Goal: Task Accomplishment & Management: Complete application form

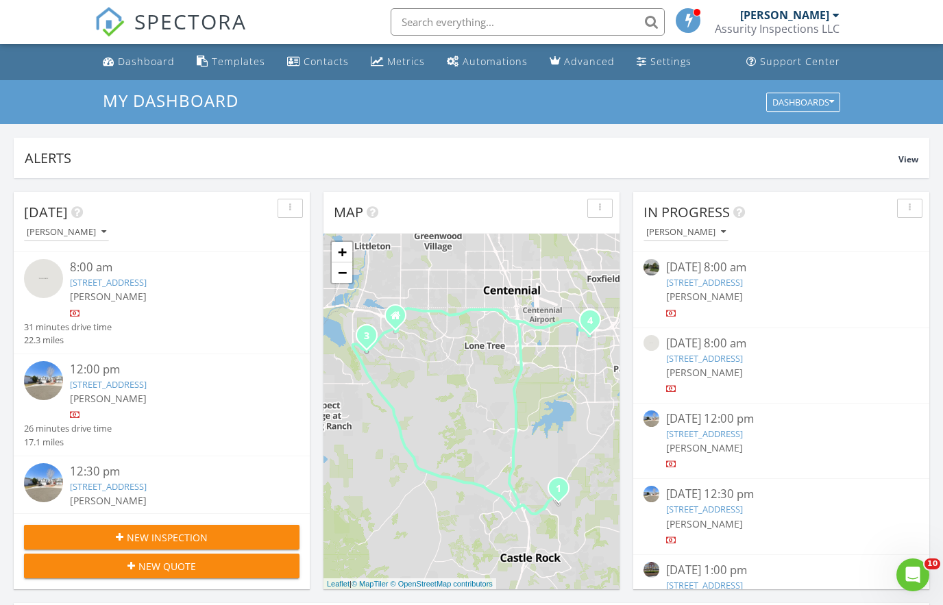
click at [709, 361] on link "[STREET_ADDRESS]" at bounding box center [704, 358] width 77 height 12
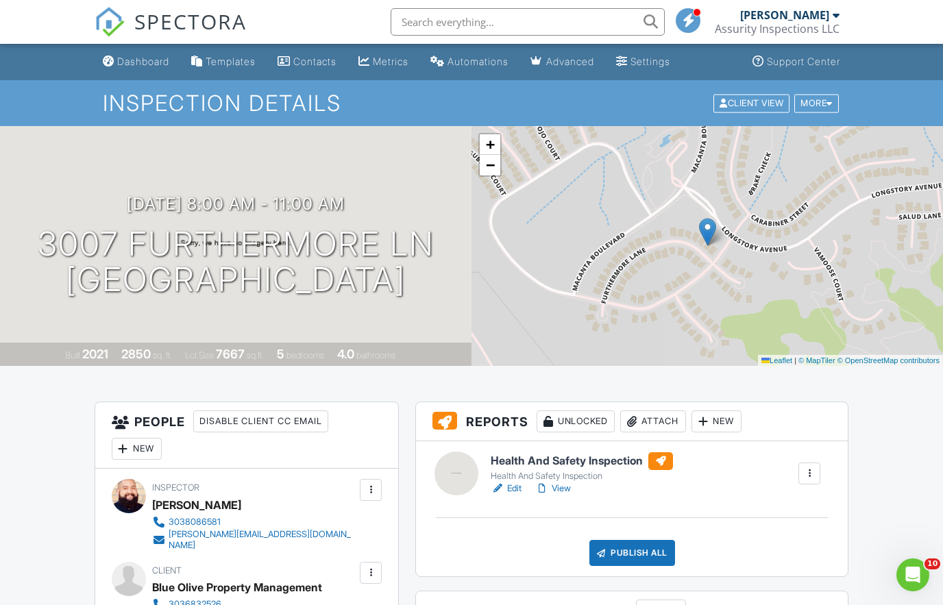
click at [557, 464] on h6 "Health And Safety Inspection" at bounding box center [582, 462] width 182 height 18
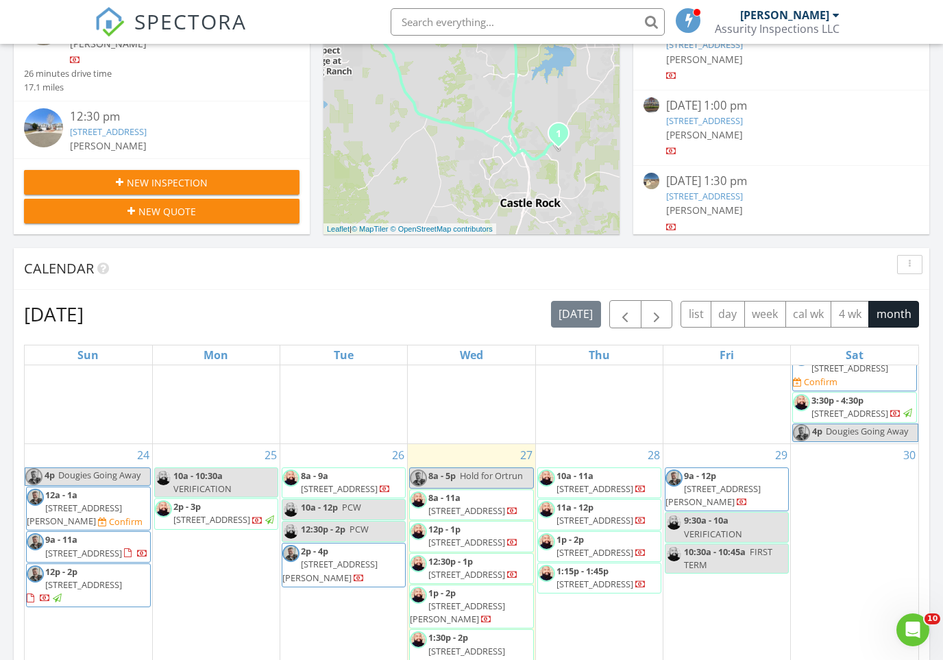
scroll to position [977, 0]
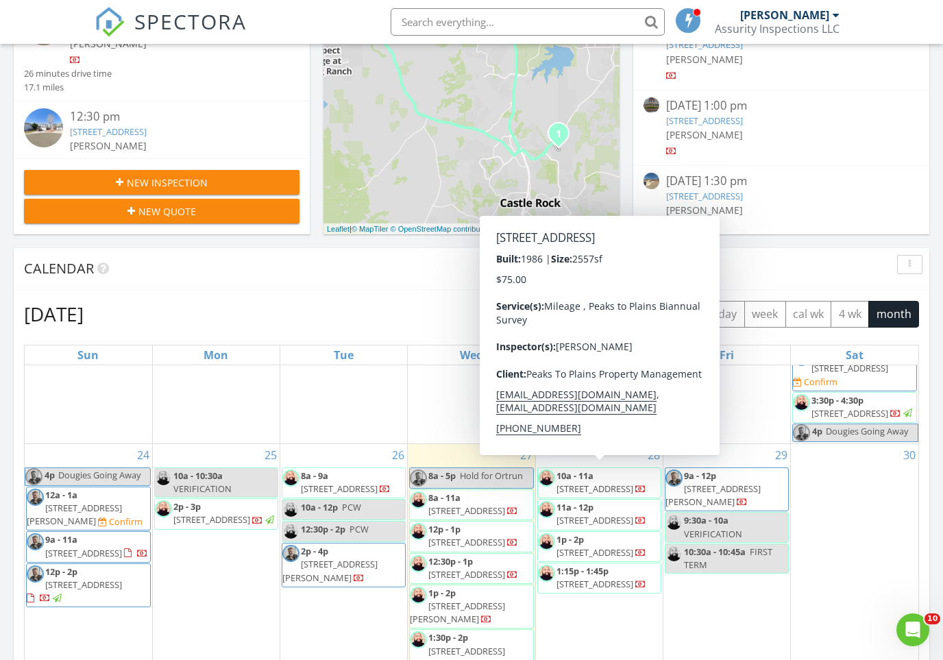
click at [615, 501] on span "11a - 12p 17093 E Dorado Dr , Centennial 80015" at bounding box center [599, 514] width 123 height 27
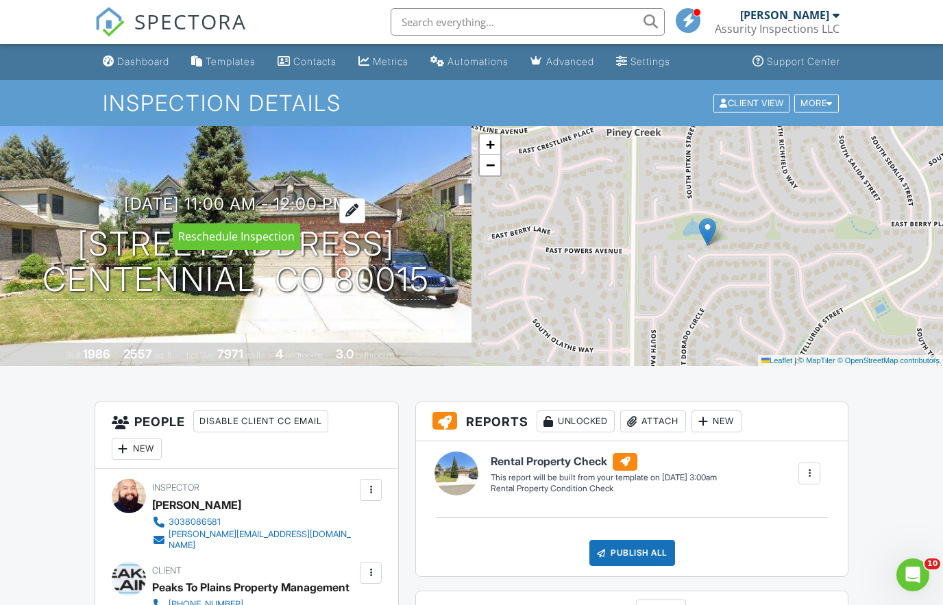
click at [221, 202] on h3 "08/28/2025 11:00 am - 12:00 pm" at bounding box center [236, 204] width 224 height 19
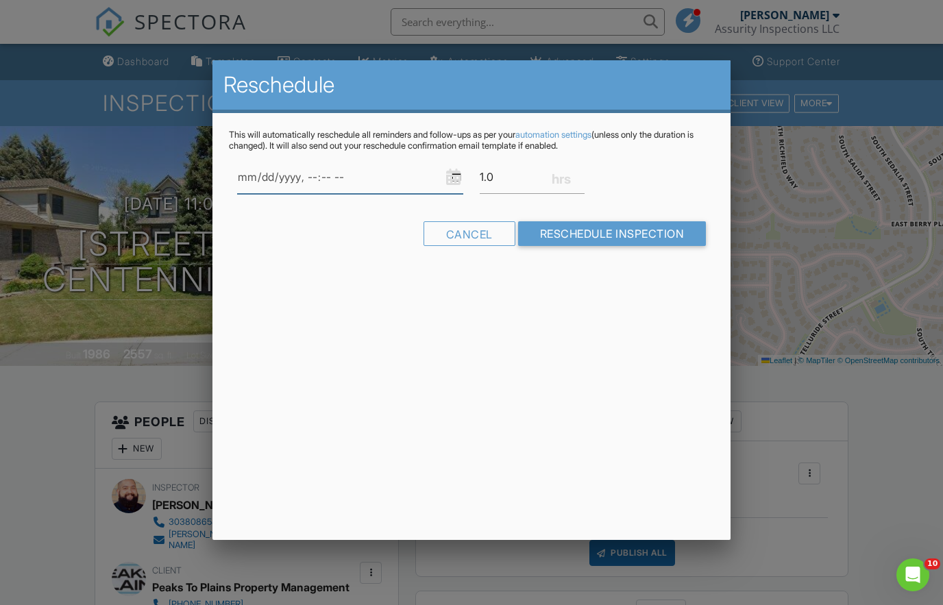
click at [391, 173] on input "datetime-local" at bounding box center [350, 177] width 226 height 34
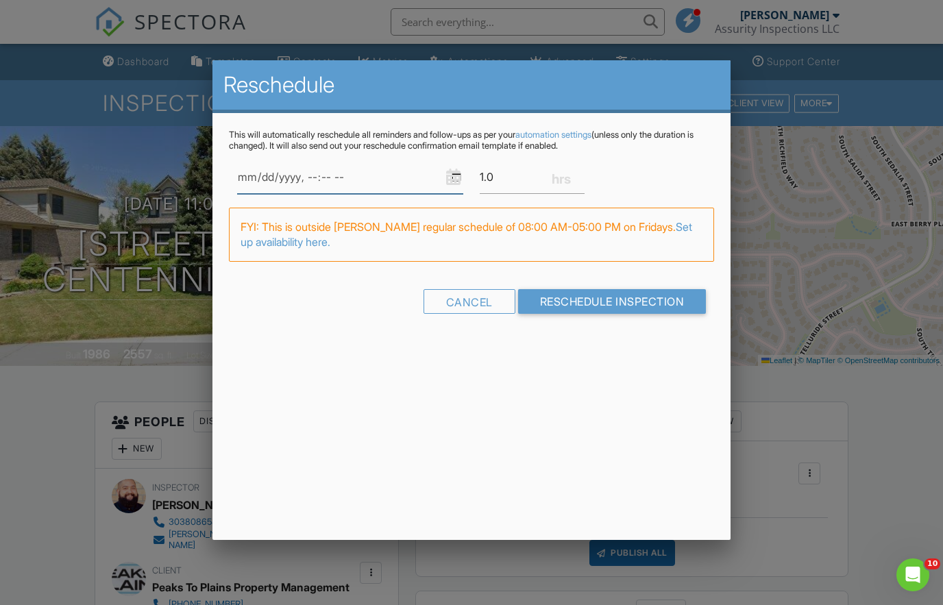
type input "2025-08-29T12:00"
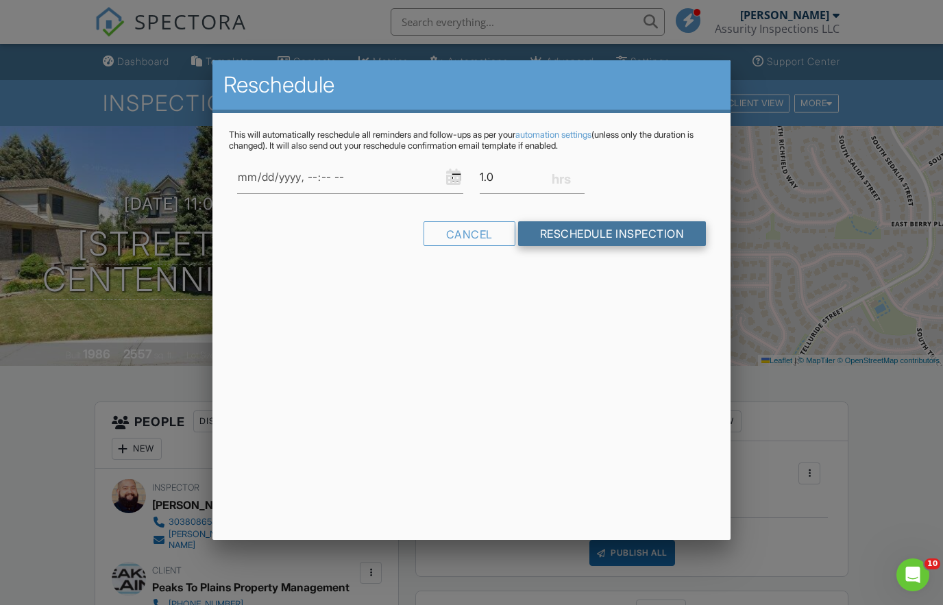
click at [625, 239] on input "Reschedule Inspection" at bounding box center [612, 233] width 189 height 25
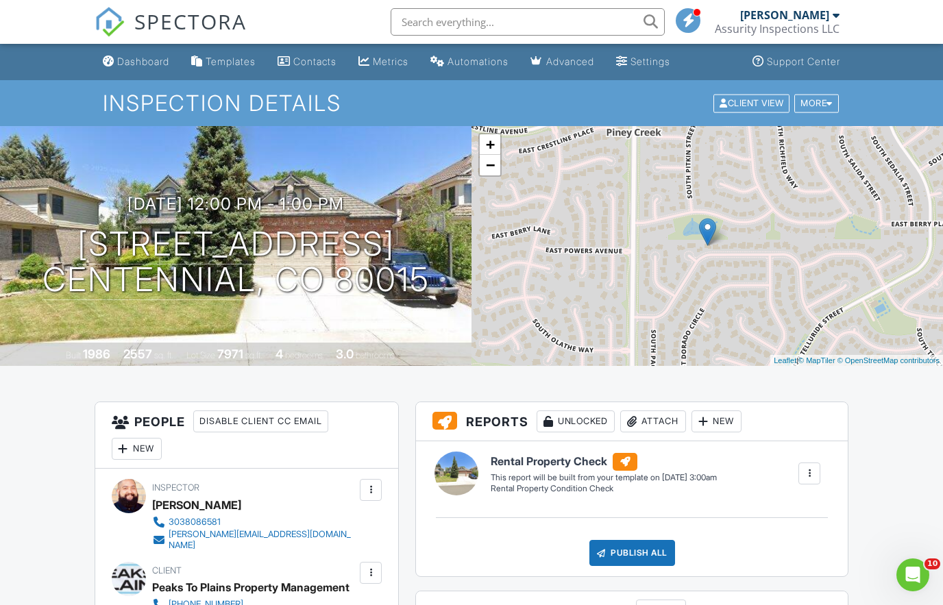
click at [184, 19] on span "SPECTORA" at bounding box center [190, 21] width 112 height 29
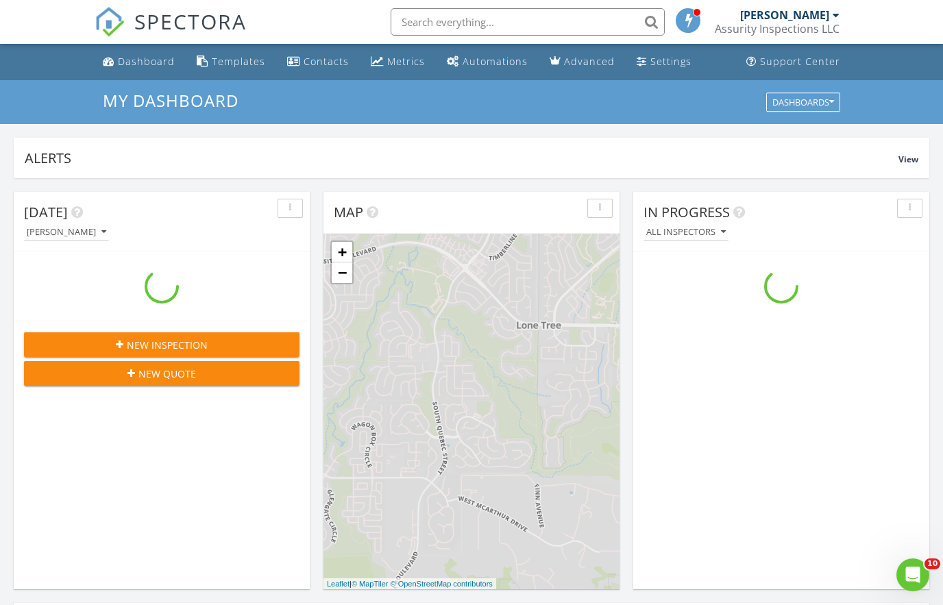
scroll to position [1249, 944]
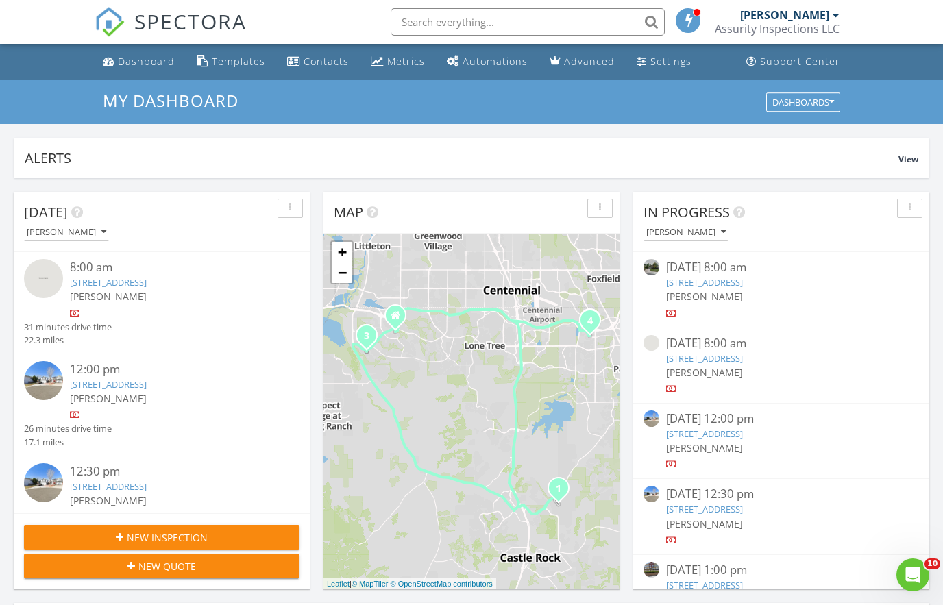
click at [453, 33] on input "text" at bounding box center [528, 21] width 274 height 27
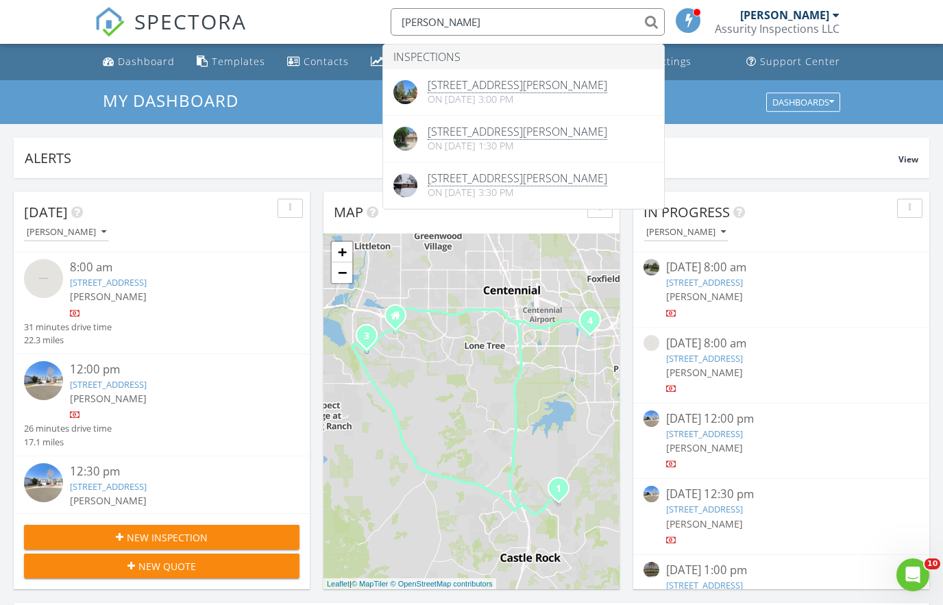
type input "Caley"
click at [306, 120] on div "My Dashboard Dashboards" at bounding box center [471, 102] width 943 height 44
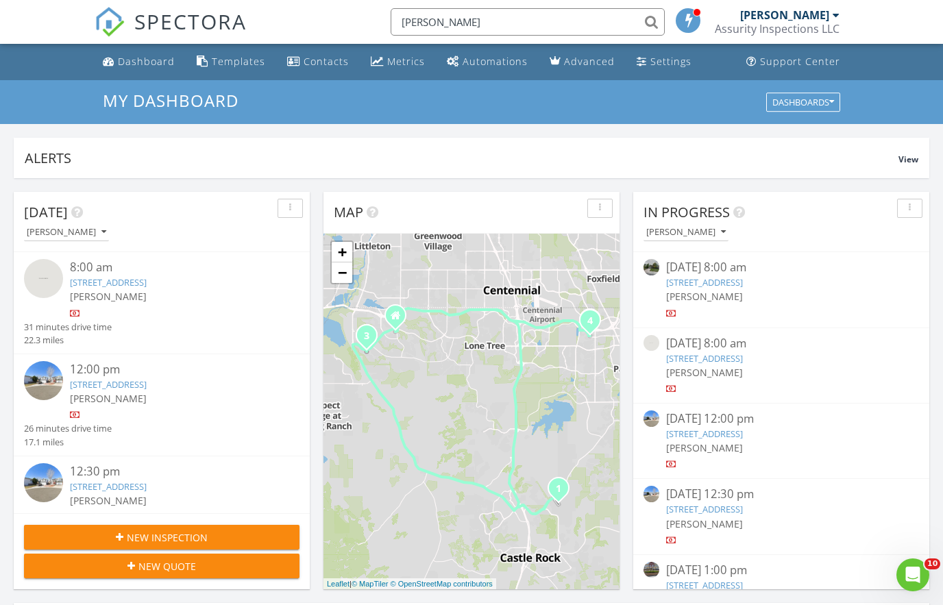
click at [189, 546] on button "New Inspection" at bounding box center [162, 537] width 276 height 25
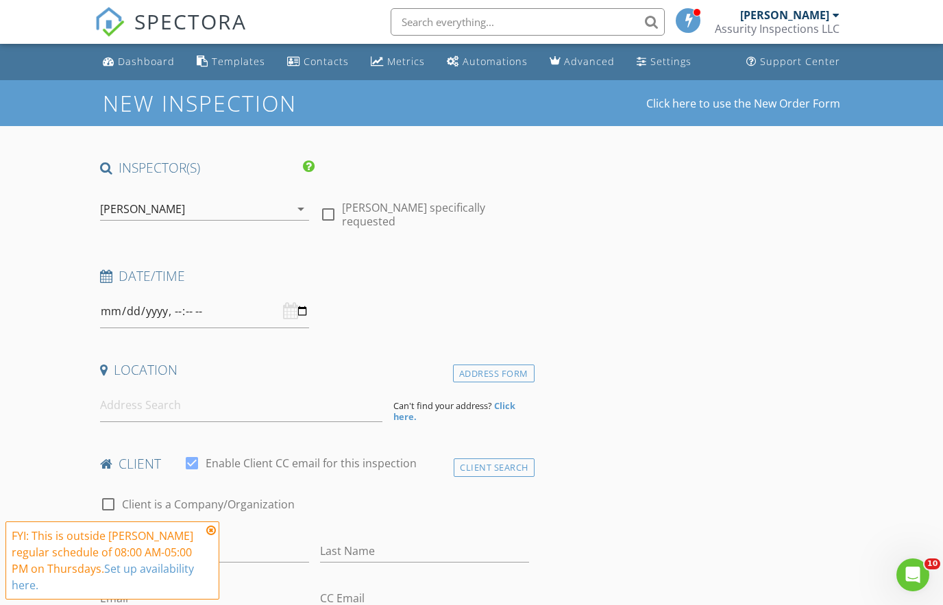
click at [263, 210] on div "[PERSON_NAME]" at bounding box center [195, 209] width 190 height 22
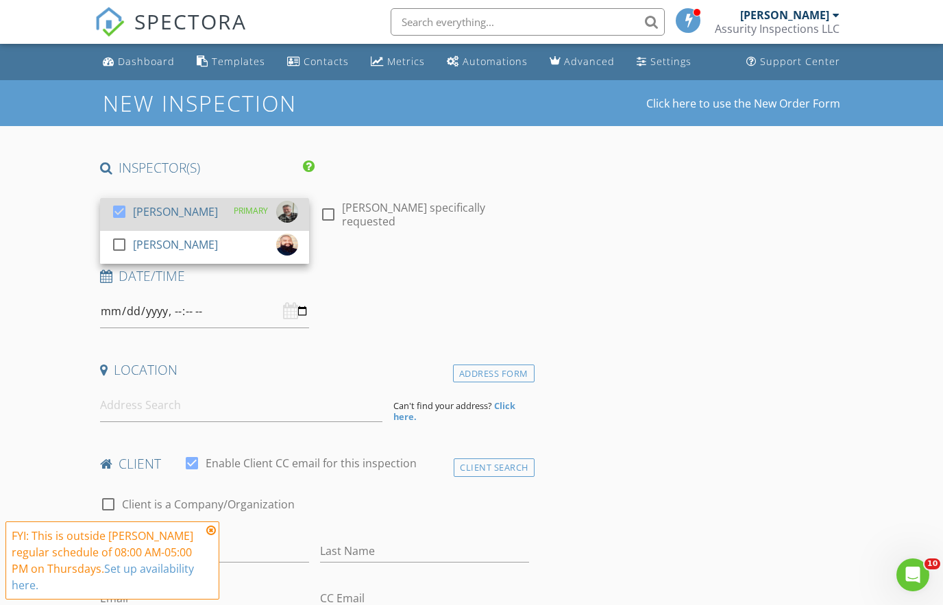
click at [156, 217] on div "[PERSON_NAME]" at bounding box center [175, 212] width 85 height 22
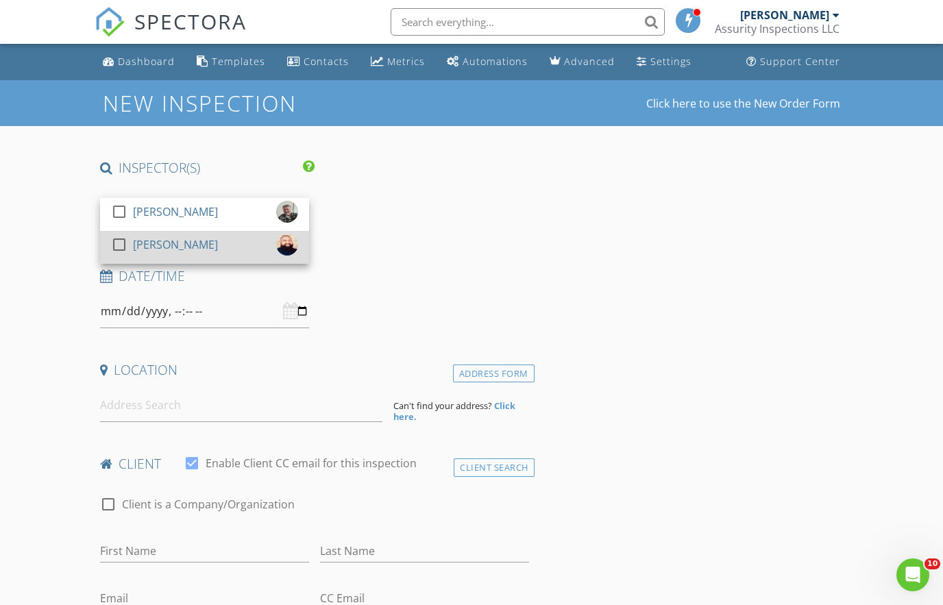
click at [145, 239] on div "[PERSON_NAME]" at bounding box center [175, 245] width 85 height 22
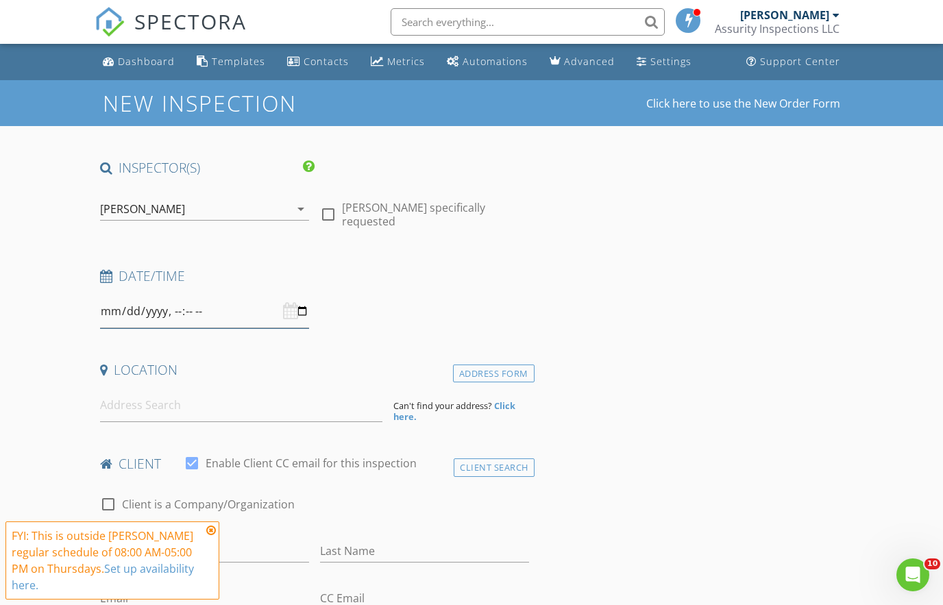
click at [174, 309] on input "datetime-local" at bounding box center [204, 312] width 209 height 34
type input "2025-08-29T14:00"
click at [469, 309] on div "Date/Time" at bounding box center [315, 297] width 440 height 61
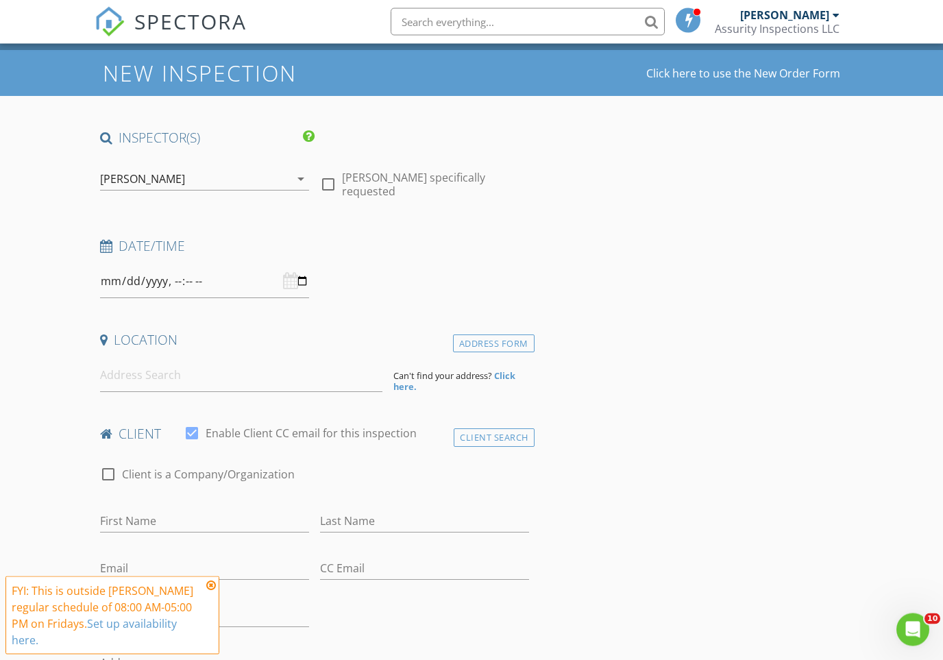
scroll to position [30, 0]
click at [211, 373] on input at bounding box center [241, 376] width 283 height 34
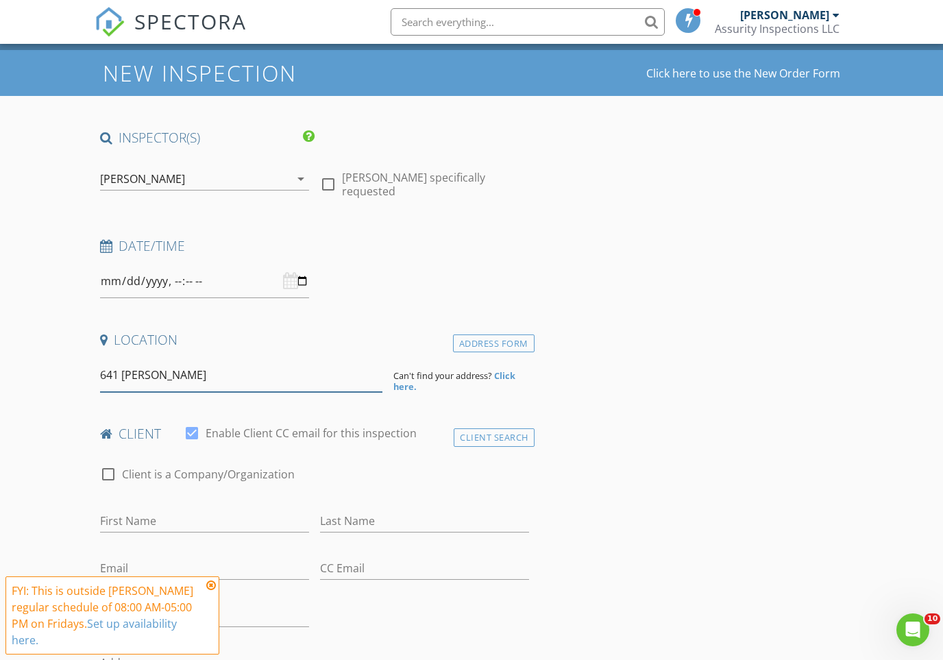
click at [163, 374] on input "641 Caley" at bounding box center [241, 376] width 283 height 34
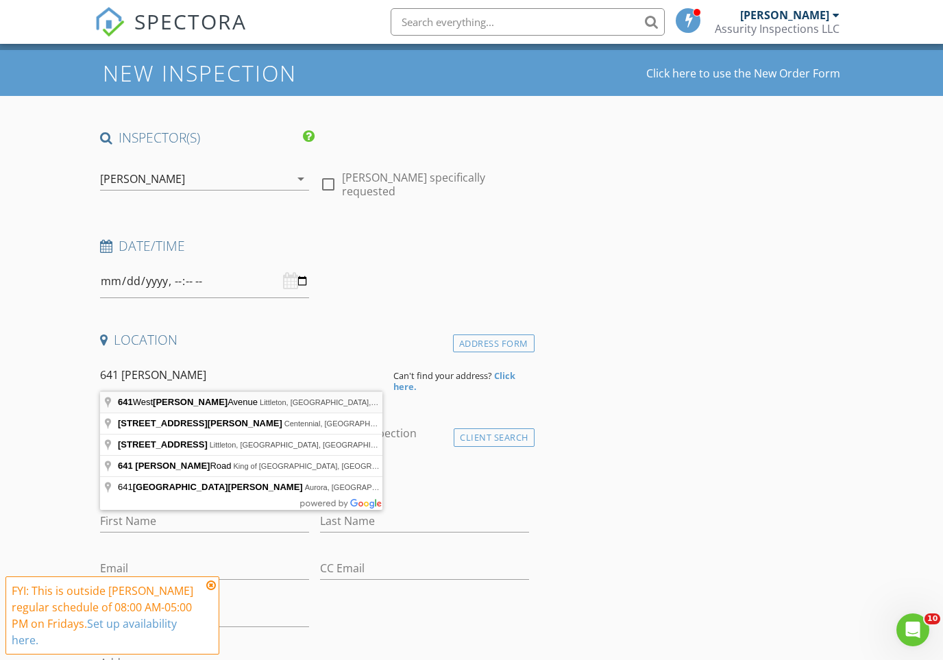
type input "641 West Caley Avenue, Littleton, CO, USA"
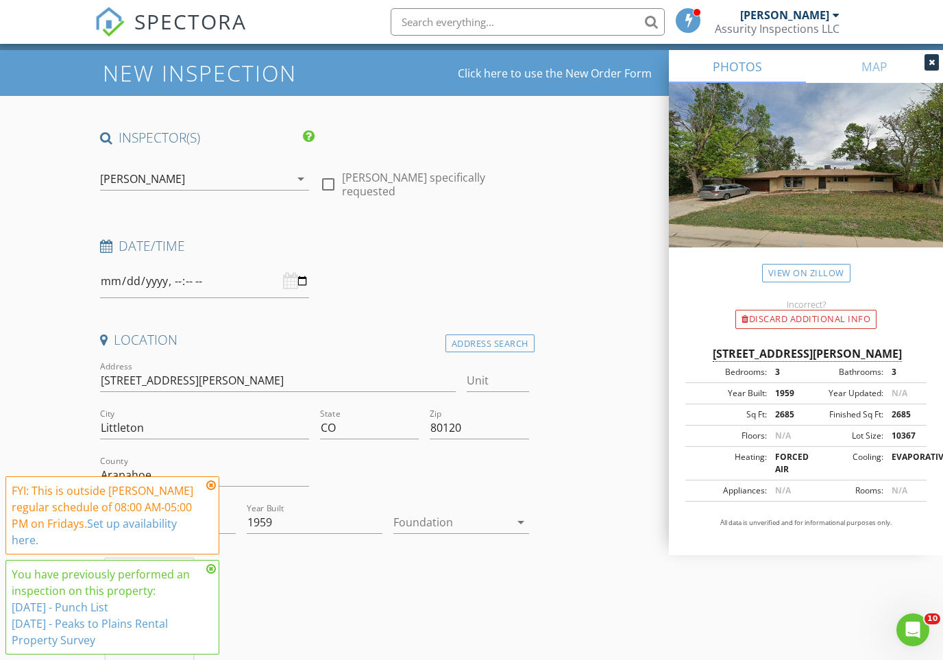
click at [207, 483] on icon at bounding box center [211, 485] width 10 height 11
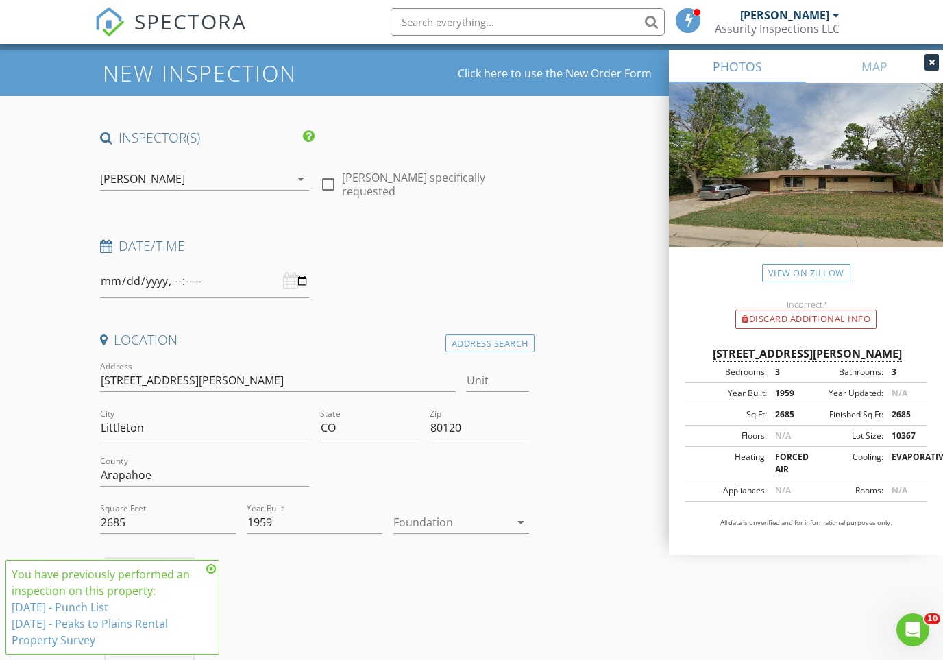
click at [209, 568] on icon at bounding box center [211, 569] width 10 height 11
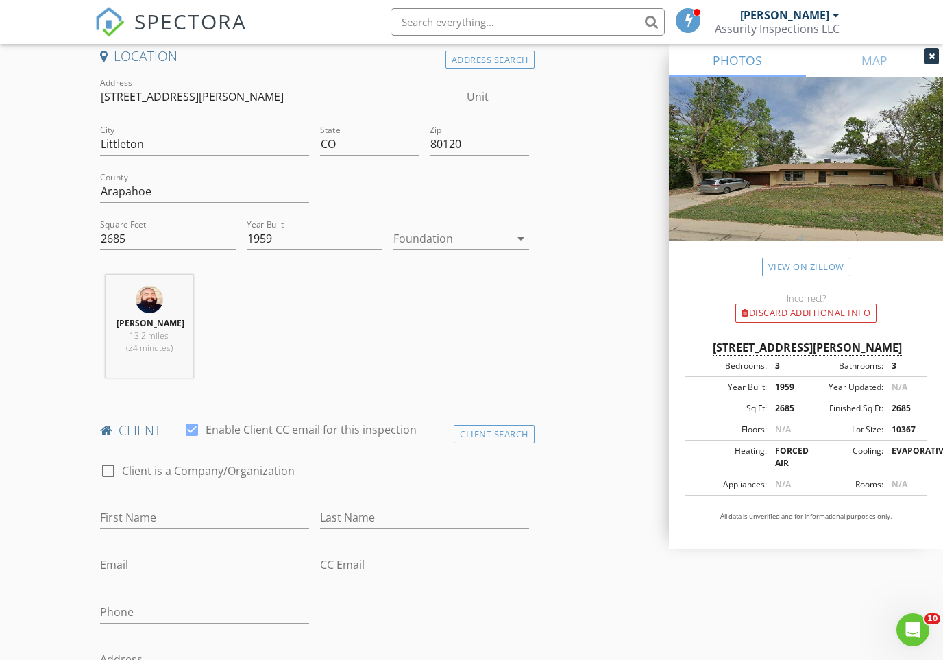
scroll to position [349, 0]
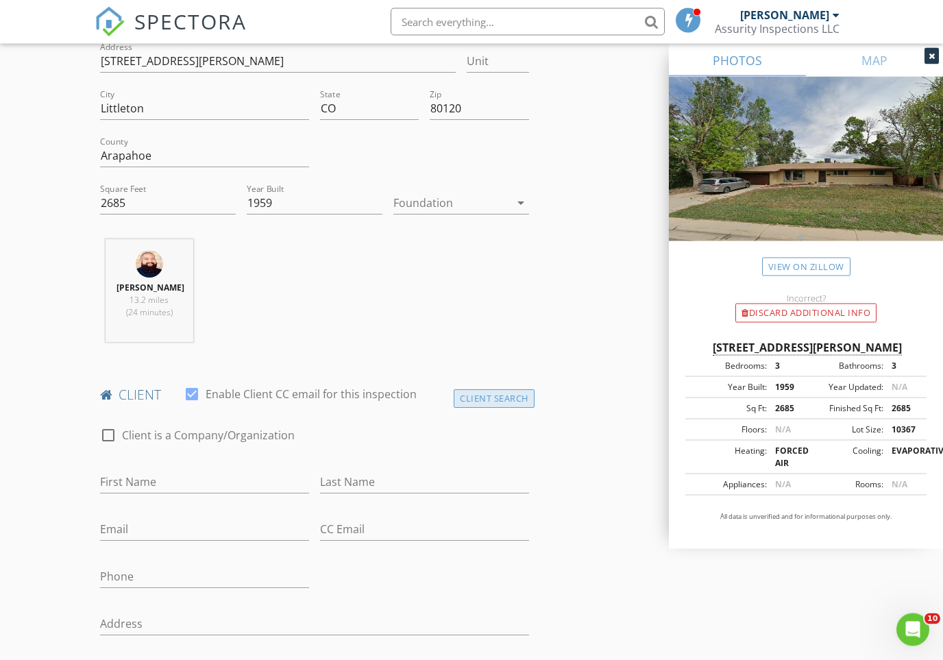
click at [485, 409] on div "Client Search" at bounding box center [494, 399] width 81 height 19
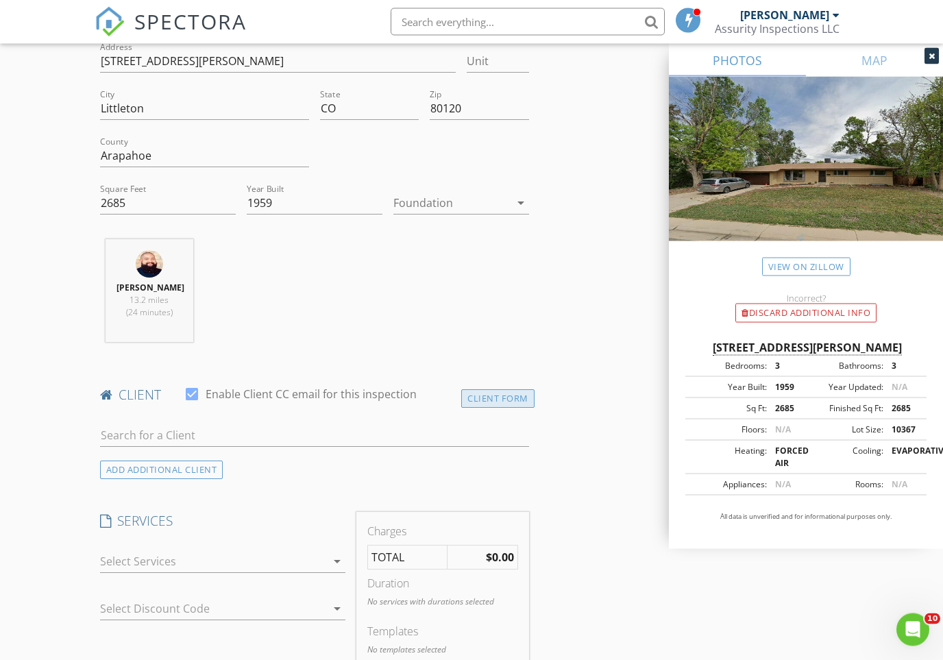
scroll to position [350, 0]
click at [226, 441] on input "text" at bounding box center [314, 435] width 429 height 23
type input "Peaks"
click at [182, 481] on div "[EMAIL_ADDRESS][DOMAIN_NAME]" at bounding box center [239, 475] width 200 height 11
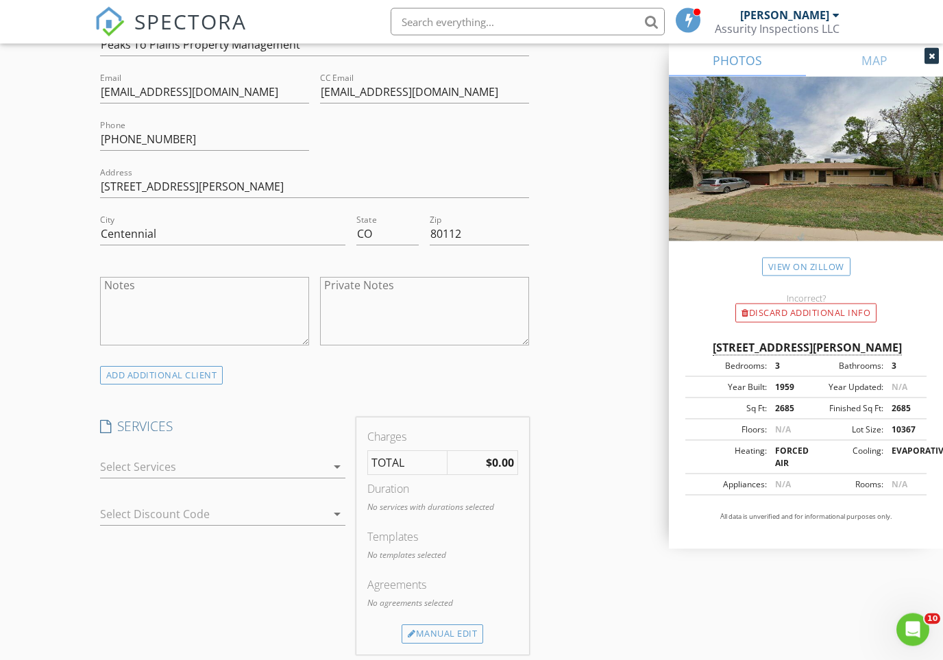
click at [197, 474] on div at bounding box center [213, 468] width 227 height 22
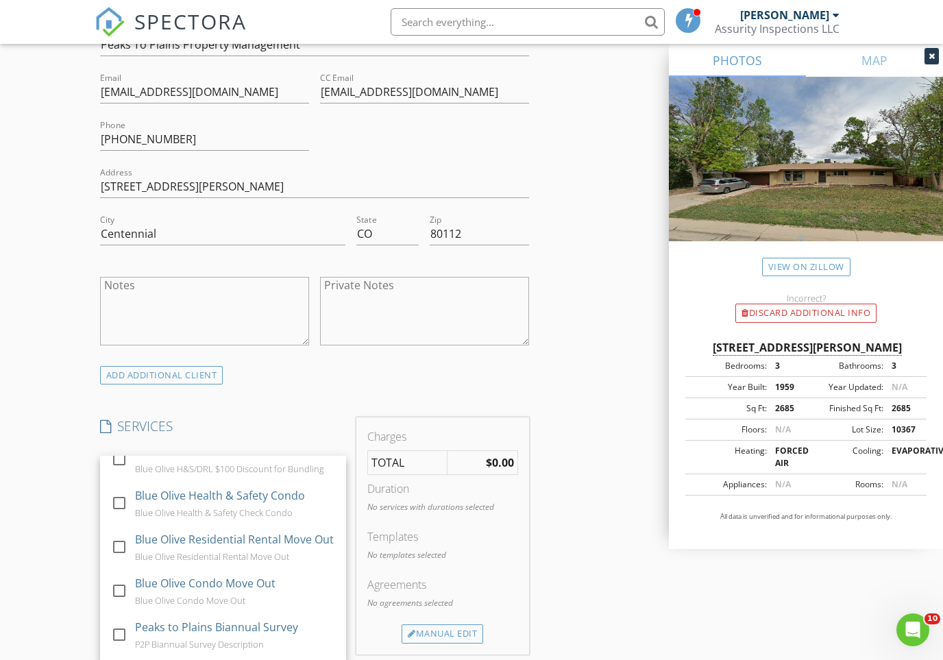
scroll to position [608, 0]
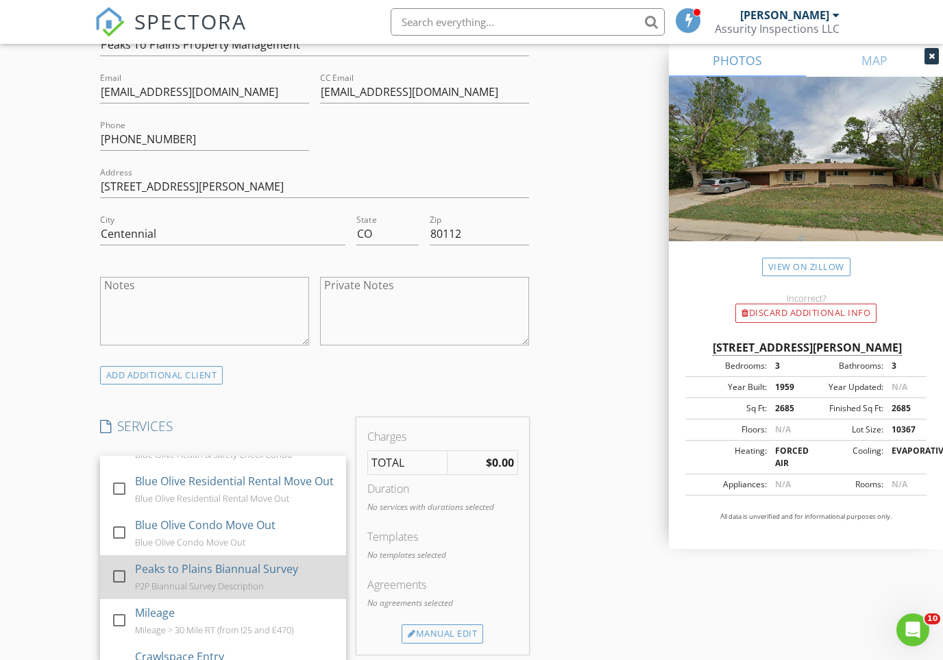
click at [213, 572] on div "Peaks to Plains Biannual Survey P2P Biannual Survey Description" at bounding box center [235, 577] width 200 height 44
checkbox input "false"
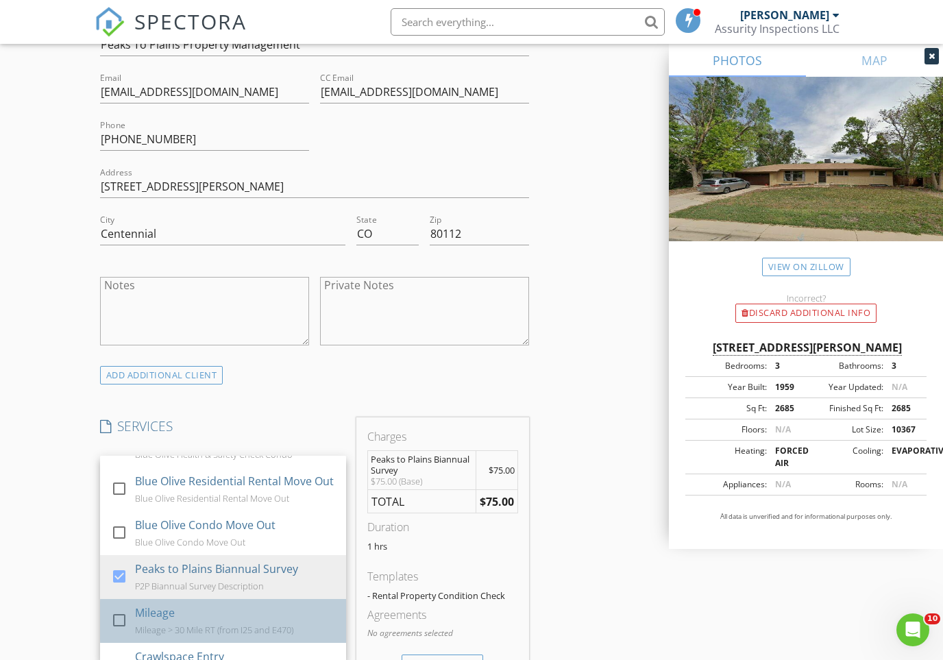
click at [173, 605] on div "Mileage > 30 Mile RT (from I25 and E470)" at bounding box center [214, 630] width 158 height 11
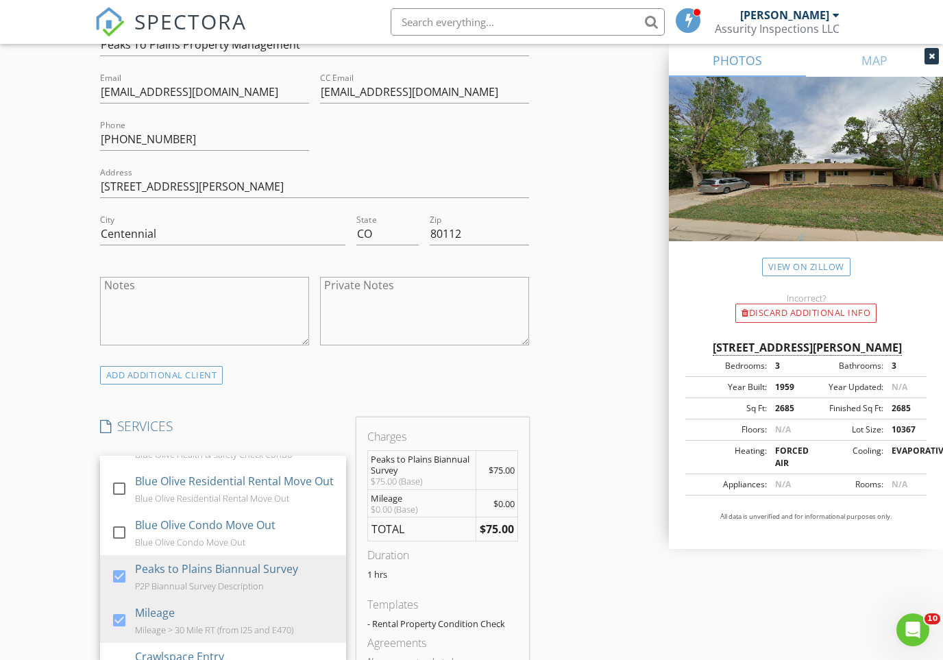
click at [60, 519] on div "New Inspection Click here to use the New Order Form INSPECTOR(S) check_box_outl…" at bounding box center [471, 620] width 943 height 2654
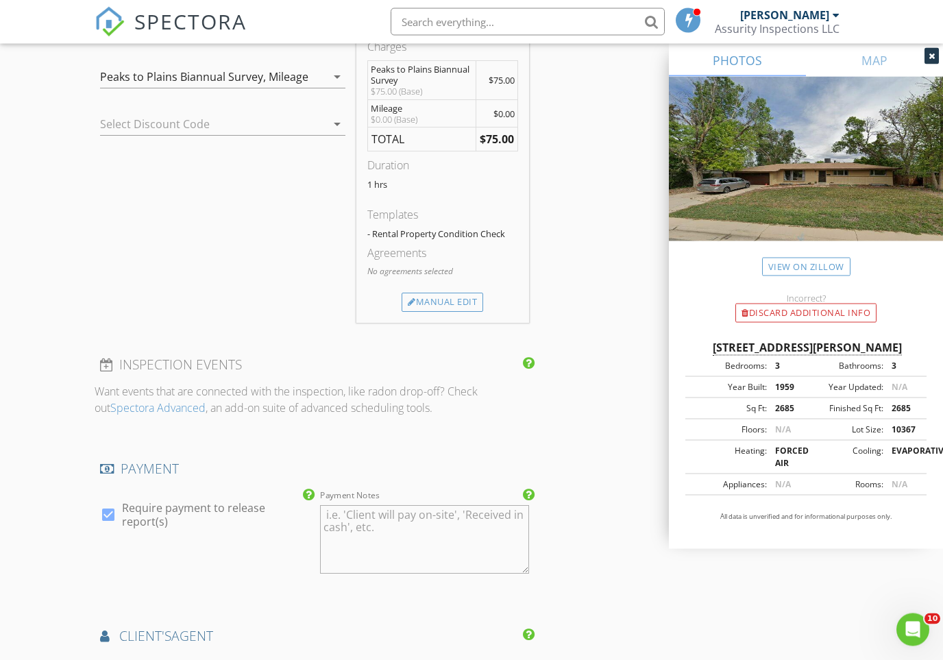
scroll to position [1218, 0]
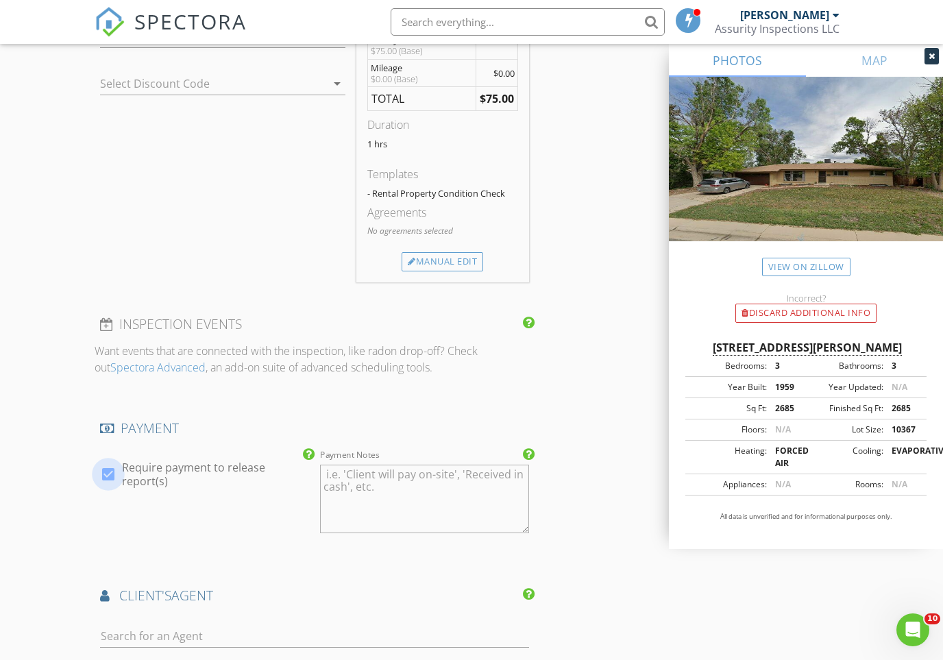
click at [108, 486] on div at bounding box center [108, 474] width 23 height 23
checkbox input "false"
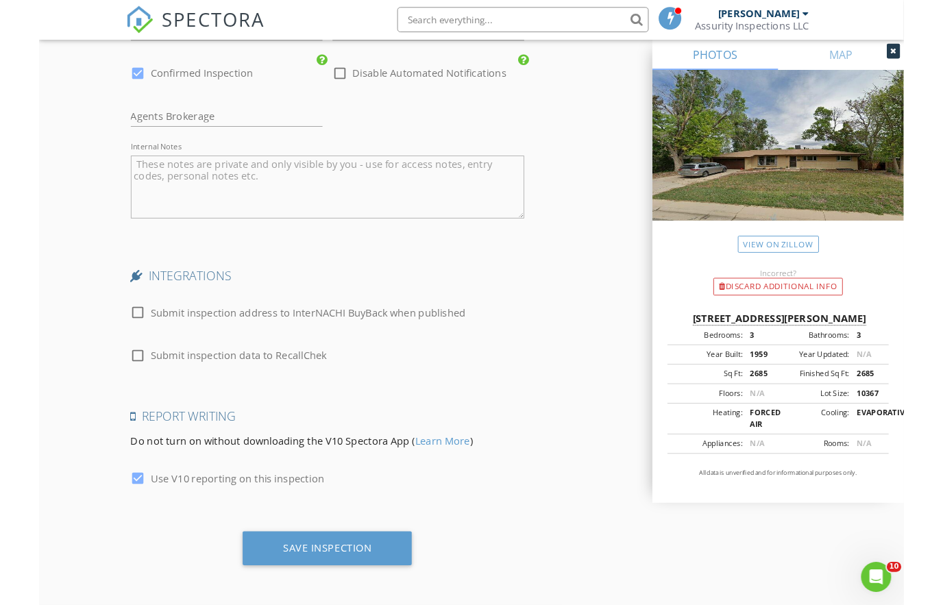
scroll to position [2136, 0]
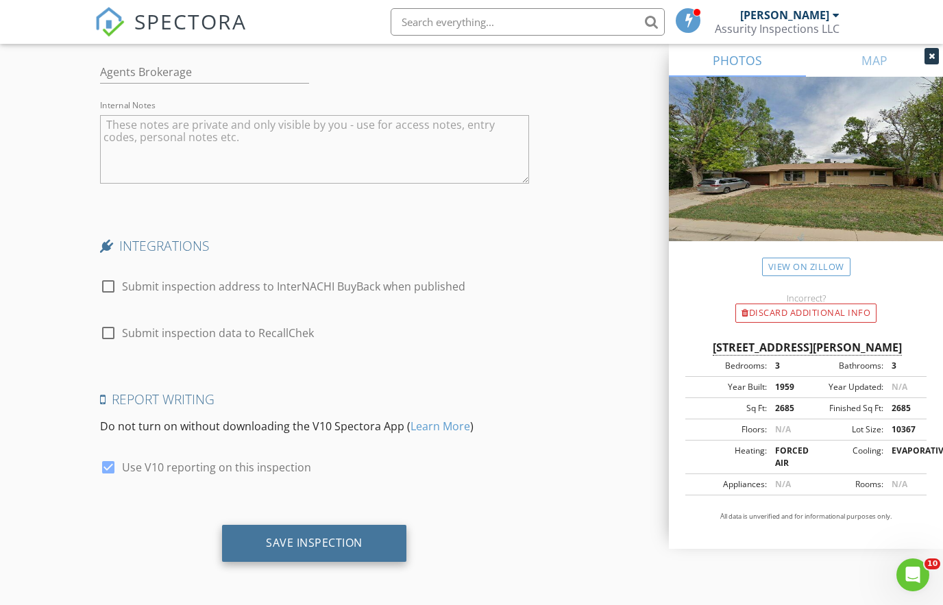
click at [269, 540] on div "Save Inspection" at bounding box center [314, 543] width 97 height 14
